Goal: Task Accomplishment & Management: Complete application form

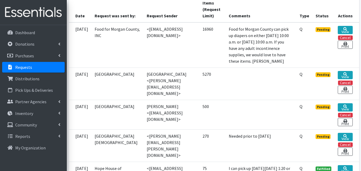
scroll to position [137, 0]
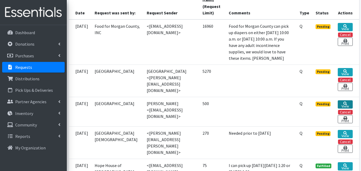
click at [345, 109] on link "View" at bounding box center [344, 104] width 15 height 8
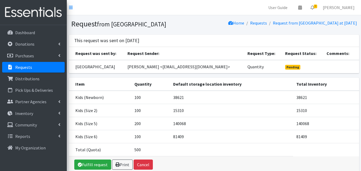
scroll to position [32, 0]
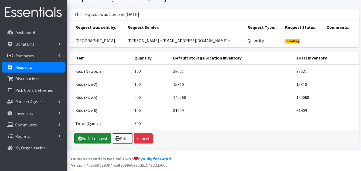
click at [99, 138] on link "Fulfill request" at bounding box center [92, 138] width 37 height 10
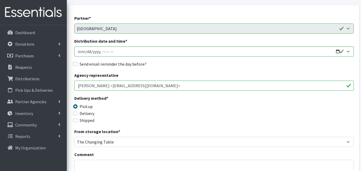
scroll to position [47, 0]
click at [336, 47] on input "Distribution date and time *" at bounding box center [213, 51] width 279 height 10
click at [339, 52] on input "Distribution date and time *" at bounding box center [213, 51] width 279 height 10
type input "2025-08-15T07:00"
click at [206, 67] on div "Send email reminder the day before?" at bounding box center [213, 64] width 279 height 6
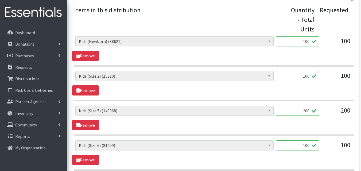
scroll to position [291, 0]
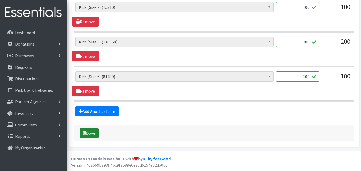
click at [97, 135] on button "Save" at bounding box center [89, 133] width 19 height 10
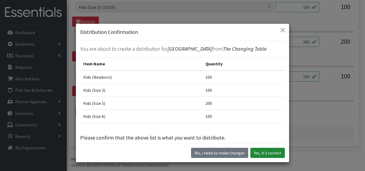
click at [261, 152] on button "Yes, it's correct" at bounding box center [267, 153] width 34 height 10
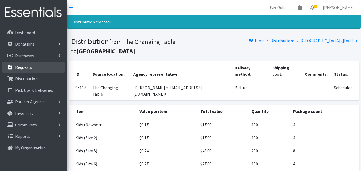
click at [33, 68] on link "Requests" at bounding box center [33, 67] width 62 height 11
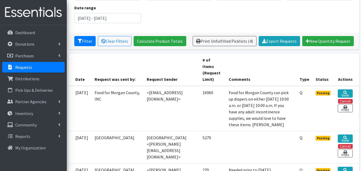
scroll to position [93, 0]
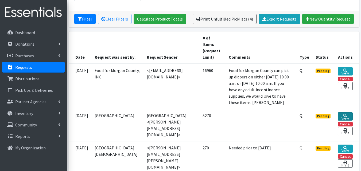
click at [343, 117] on icon at bounding box center [345, 116] width 4 height 4
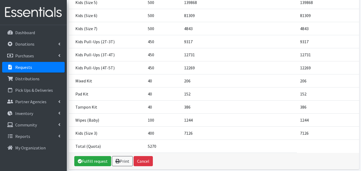
scroll to position [176, 0]
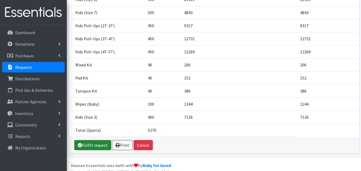
click at [92, 140] on link "Fulfill request" at bounding box center [92, 145] width 37 height 10
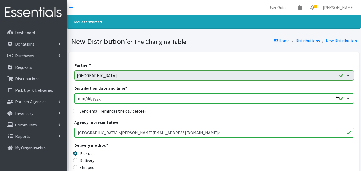
click at [340, 99] on input "Distribution date and time *" at bounding box center [213, 98] width 279 height 10
type input "[DATE]T09:00"
click at [204, 41] on h1 "New Distribution for The Changing Table" at bounding box center [141, 41] width 141 height 9
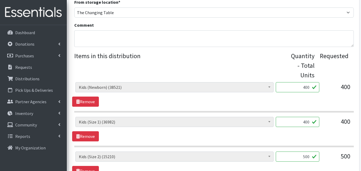
scroll to position [185, 0]
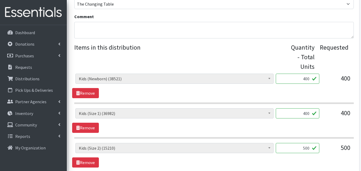
click at [308, 77] on input "400" at bounding box center [297, 79] width 44 height 10
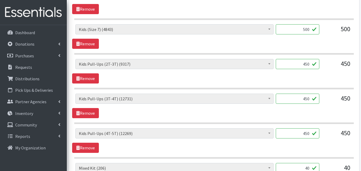
scroll to position [452, 0]
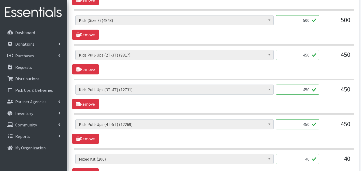
type input "450"
click at [308, 55] on input "450" at bounding box center [297, 55] width 44 height 10
type input "4"
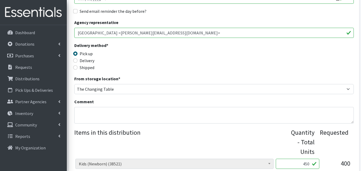
scroll to position [106, 0]
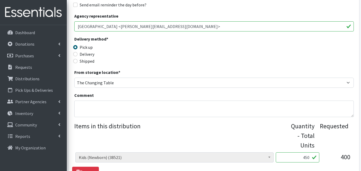
type input "500"
click at [146, 108] on textarea "Comment" at bounding box center [213, 109] width 279 height 17
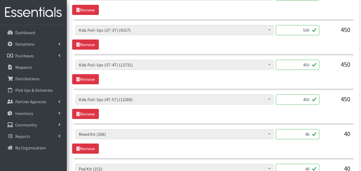
scroll to position [673, 0]
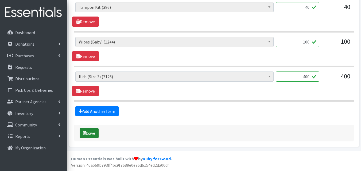
type textarea "I added 2 extra bundles of newborns and 2T-3T to keep the packaging unopened. T…"
click at [93, 133] on button "Save" at bounding box center [89, 133] width 19 height 10
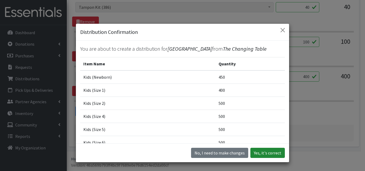
click at [257, 153] on button "Yes, it's correct" at bounding box center [267, 153] width 34 height 10
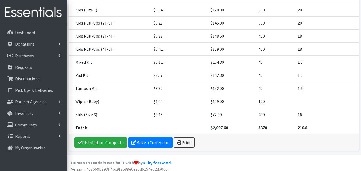
scroll to position [221, 0]
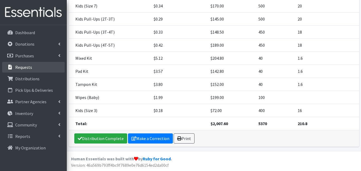
click at [39, 68] on link "Requests" at bounding box center [33, 67] width 62 height 11
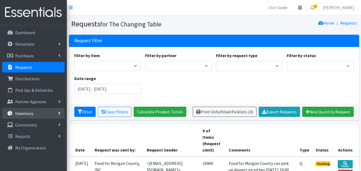
click at [21, 113] on p "Inventory" at bounding box center [24, 113] width 18 height 5
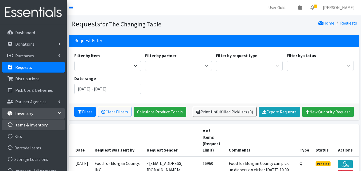
click at [20, 124] on link "Items & Inventory" at bounding box center [33, 125] width 62 height 11
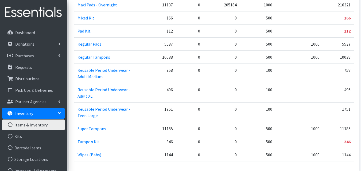
scroll to position [510, 0]
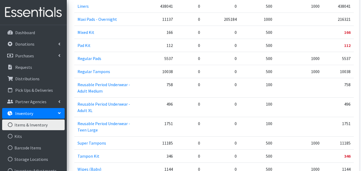
click at [143, 127] on td "1751" at bounding box center [157, 126] width 38 height 19
click at [138, 130] on td "Reusable Period Underwear - Teen Large" at bounding box center [106, 126] width 64 height 19
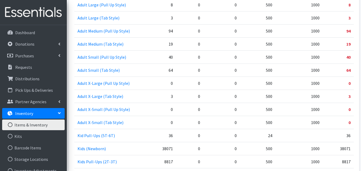
scroll to position [223, 0]
